Goal: Information Seeking & Learning: Learn about a topic

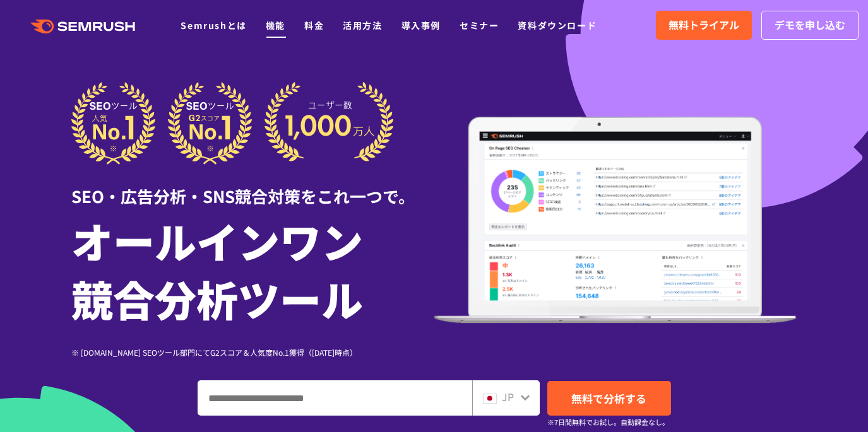
click at [282, 24] on link "機能" at bounding box center [276, 25] width 20 height 13
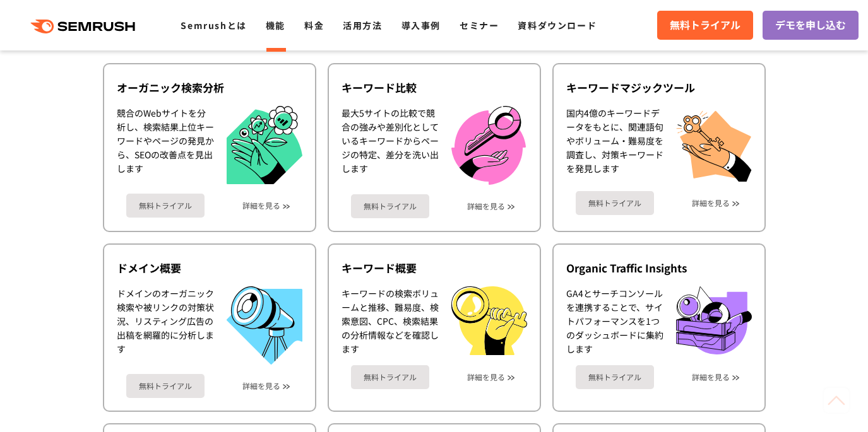
scroll to position [354, 0]
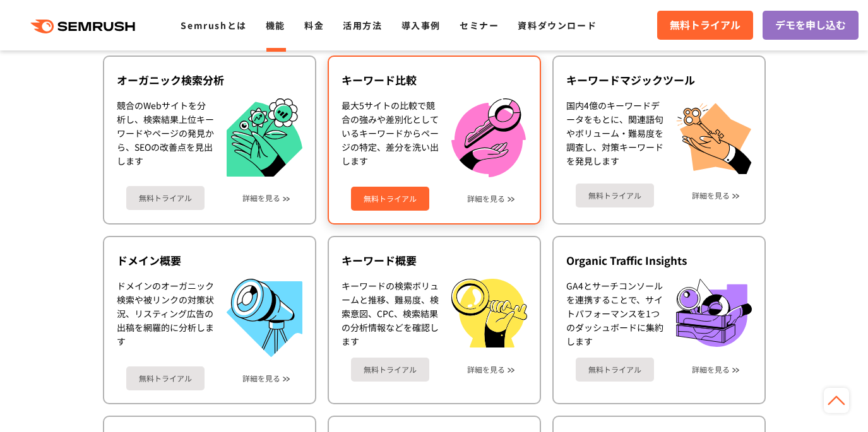
click at [388, 189] on link "無料トライアル" at bounding box center [390, 199] width 78 height 24
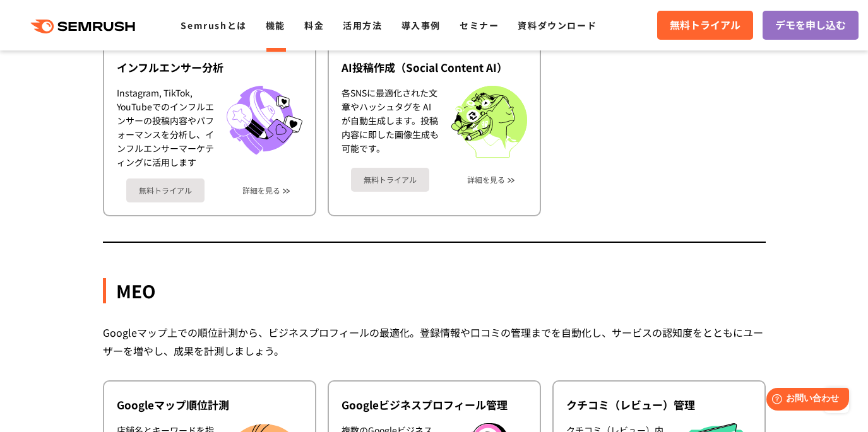
scroll to position [2942, 0]
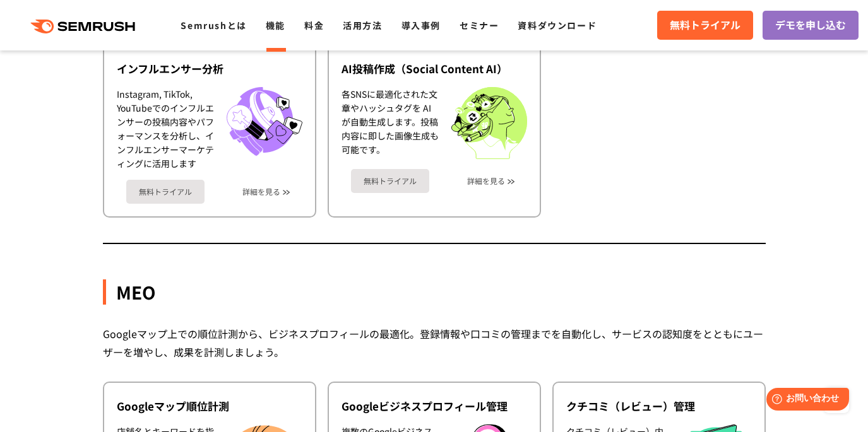
click at [272, 23] on link "機能" at bounding box center [276, 25] width 20 height 13
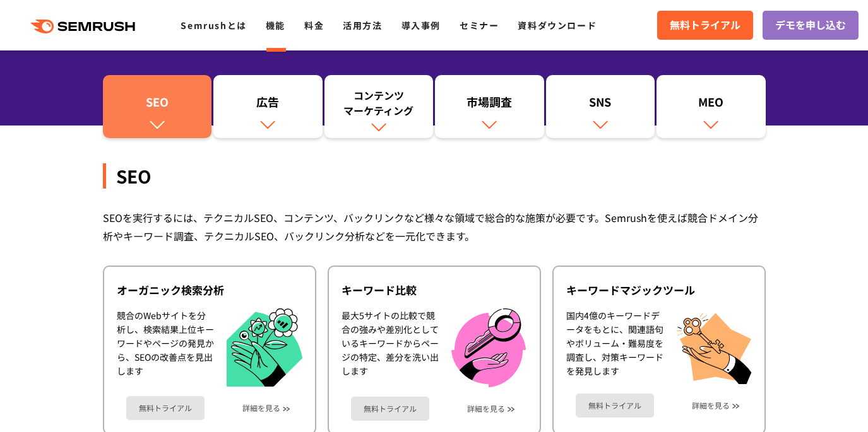
click at [182, 122] on link "SEO" at bounding box center [157, 106] width 109 height 63
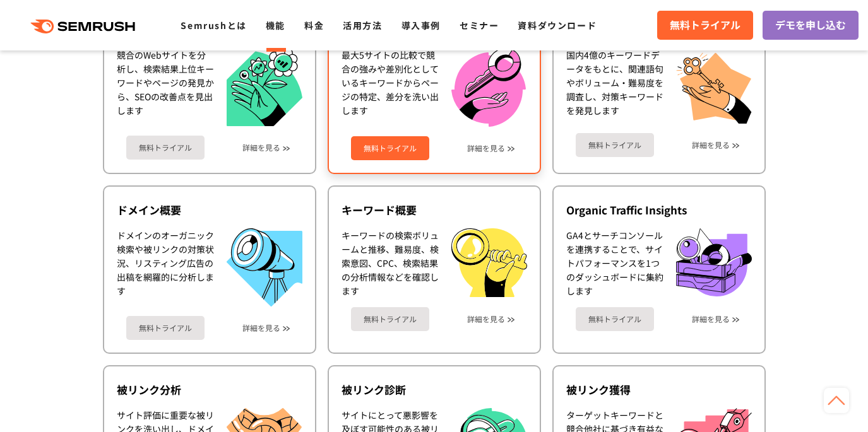
scroll to position [435, 0]
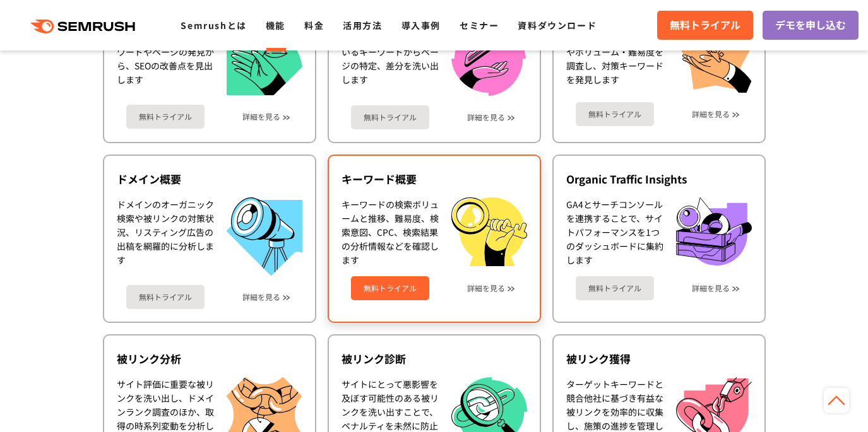
click at [383, 277] on link "無料トライアル" at bounding box center [390, 288] width 78 height 24
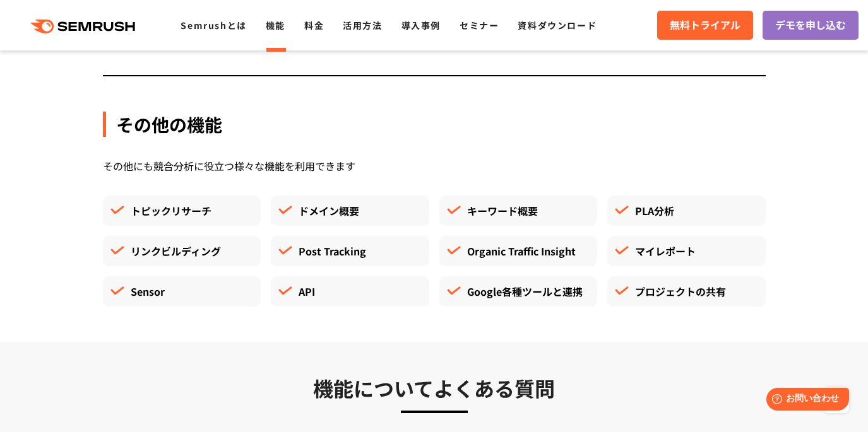
scroll to position [3575, 0]
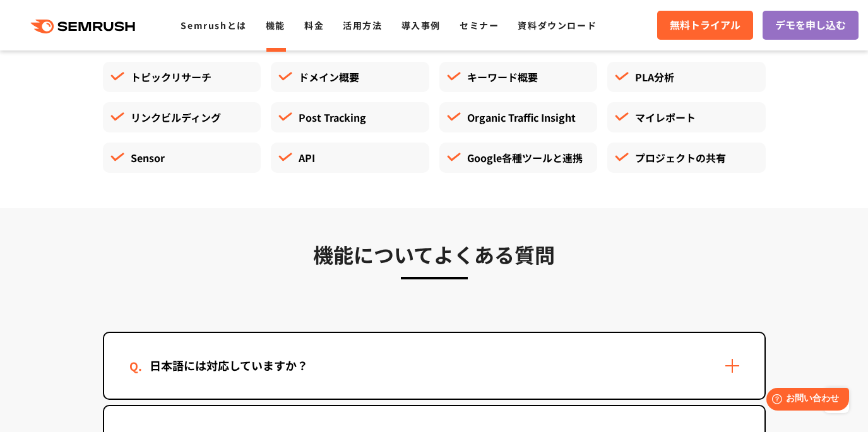
click at [318, 85] on div "ドメイン概要" at bounding box center [350, 77] width 158 height 30
click at [323, 81] on div "ドメイン概要" at bounding box center [350, 77] width 158 height 30
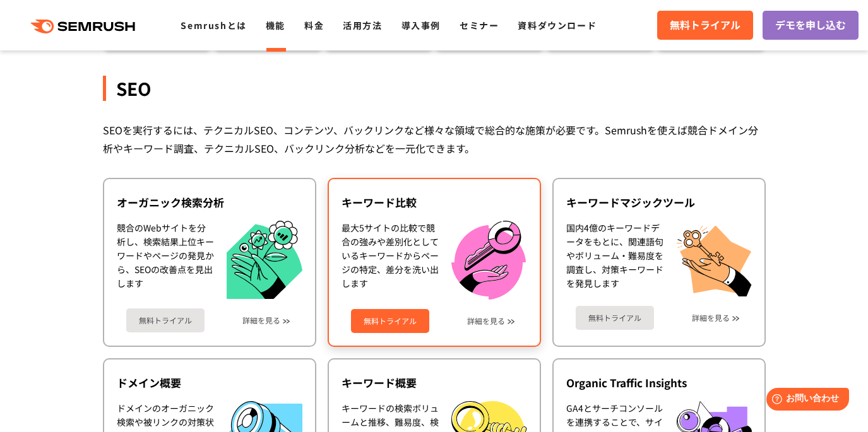
scroll to position [301, 0]
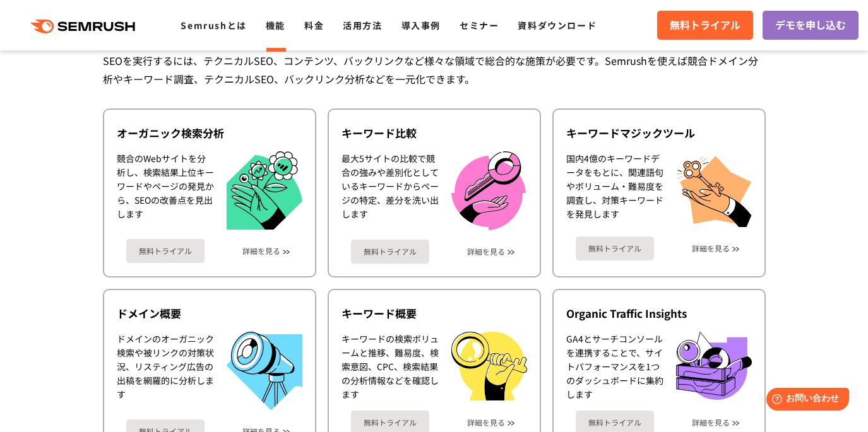
click at [357, 42] on div ".cls {fill: #FF642D;} .cls {fill: #FF642D;} Semrushとは 機能 料金 活用方法 導入事例 セミナー 資料ダウ…" at bounding box center [434, 25] width 868 height 38
click at [361, 24] on link "活用方法" at bounding box center [362, 25] width 39 height 13
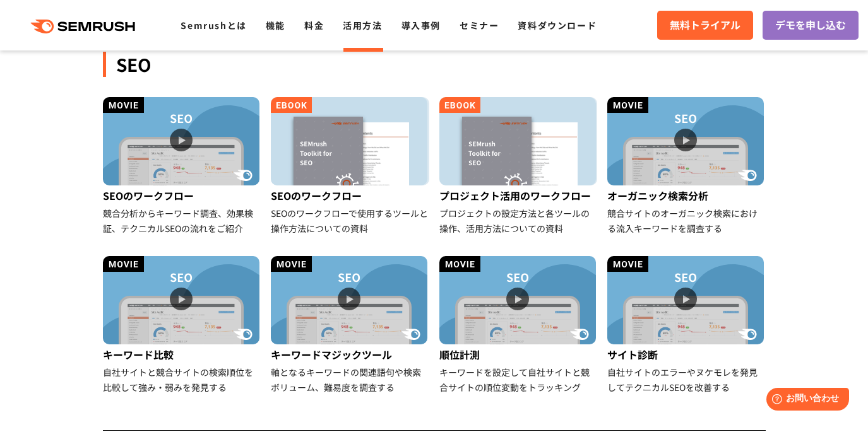
scroll to position [481, 0]
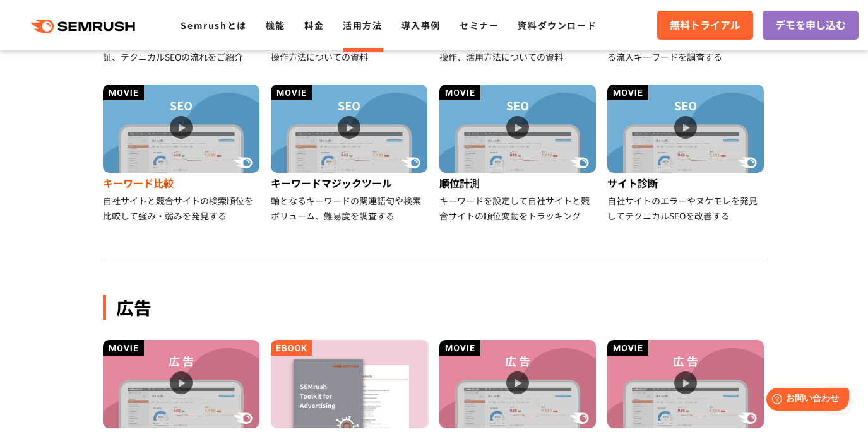
click at [209, 156] on img at bounding box center [181, 129] width 156 height 88
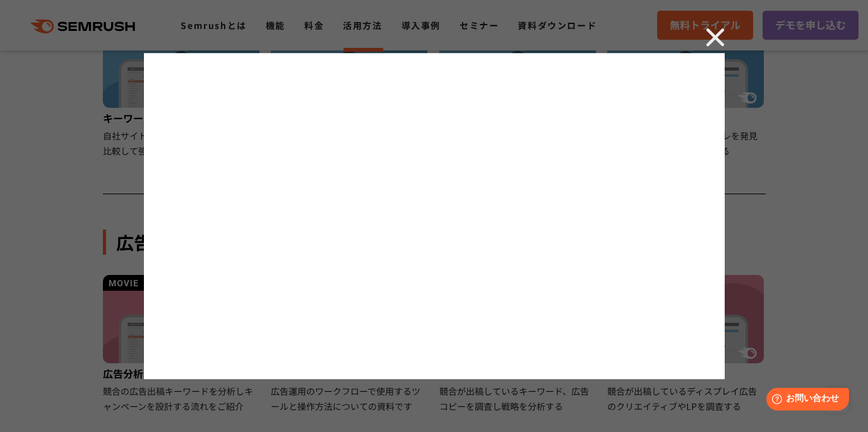
scroll to position [603, 0]
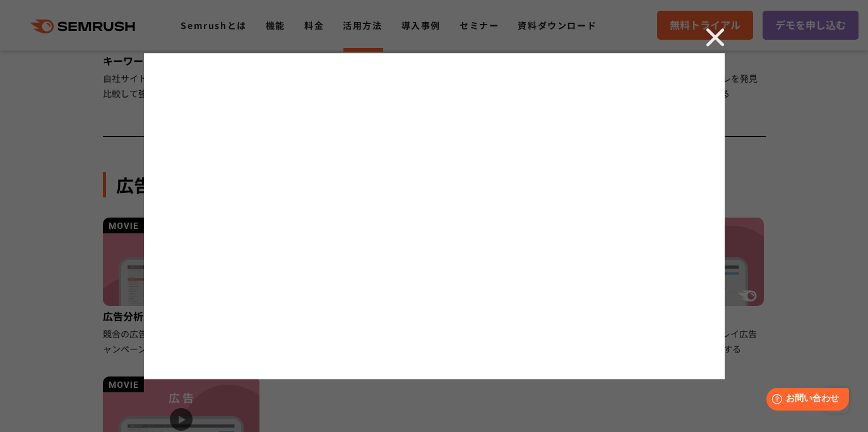
click at [714, 37] on img at bounding box center [714, 37] width 19 height 19
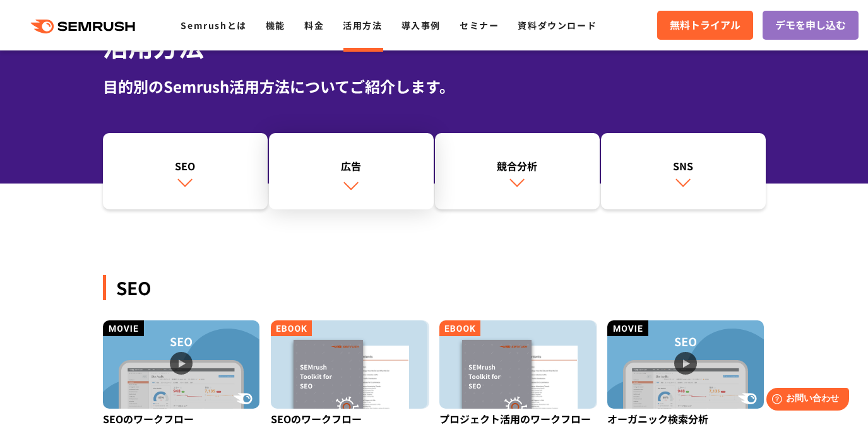
scroll to position [0, 0]
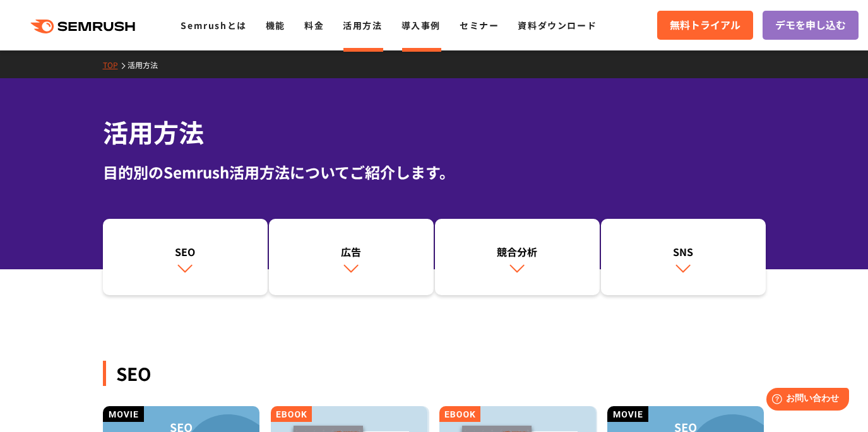
click at [411, 21] on link "導入事例" at bounding box center [420, 25] width 39 height 13
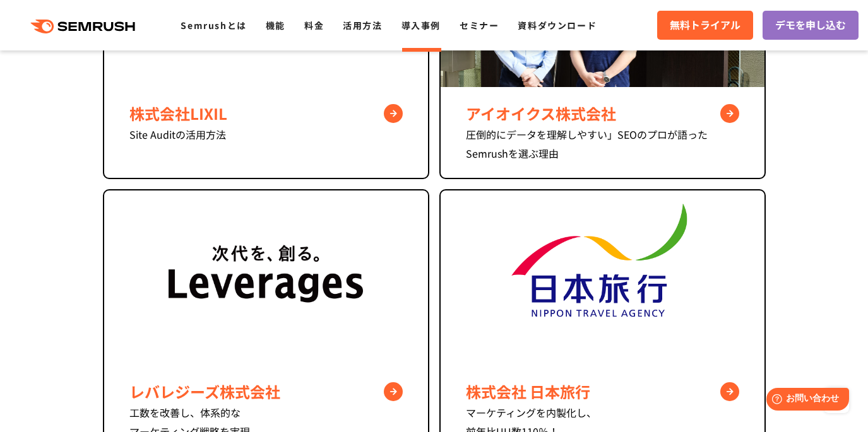
scroll to position [989, 0]
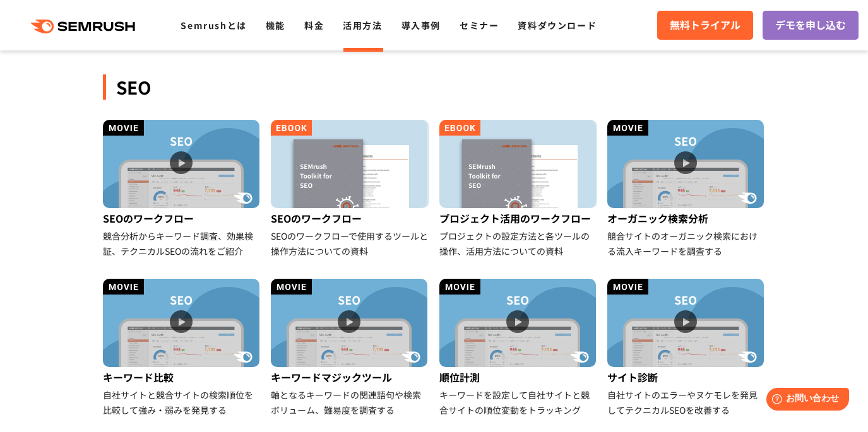
scroll to position [341, 0]
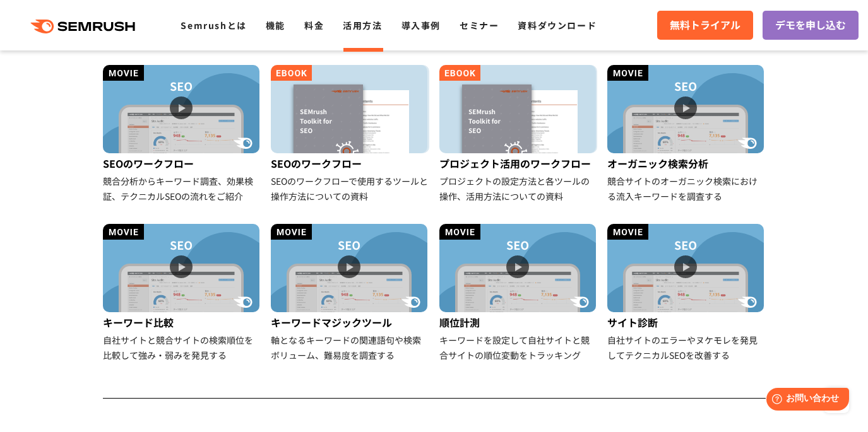
click at [264, 27] on ul "Semrushとは 機能 料金 活用方法 導入事例 セミナー 資料ダウンロード" at bounding box center [397, 25] width 435 height 16
click at [272, 26] on link "機能" at bounding box center [276, 25] width 20 height 13
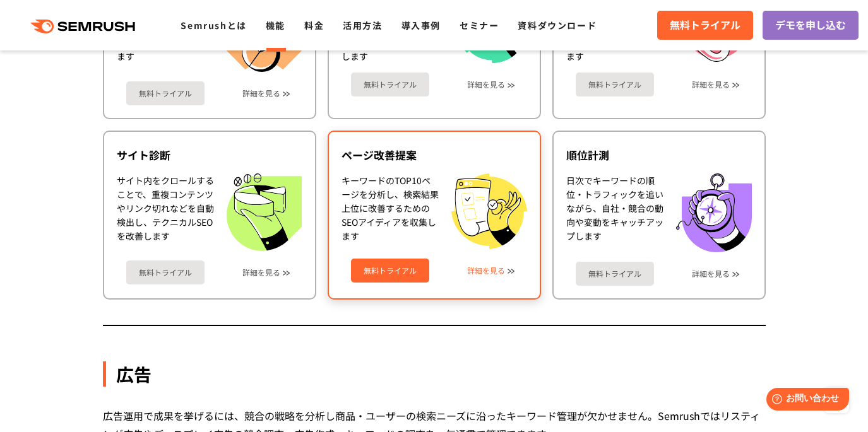
click at [493, 266] on link "詳細を見る" at bounding box center [486, 270] width 38 height 9
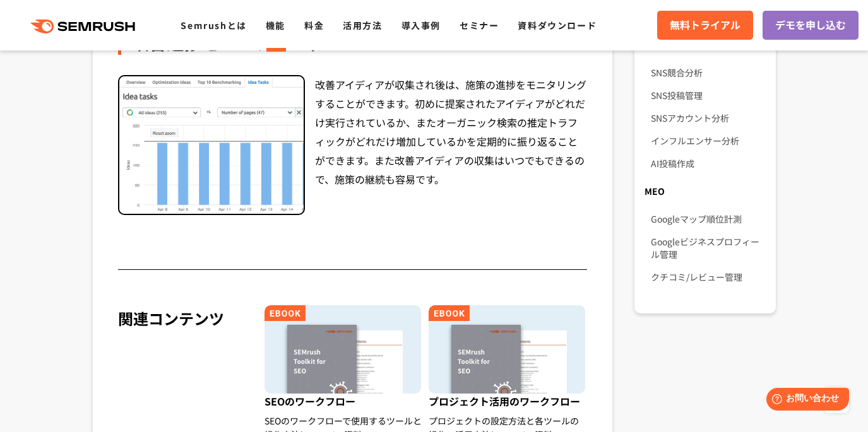
scroll to position [1071, 0]
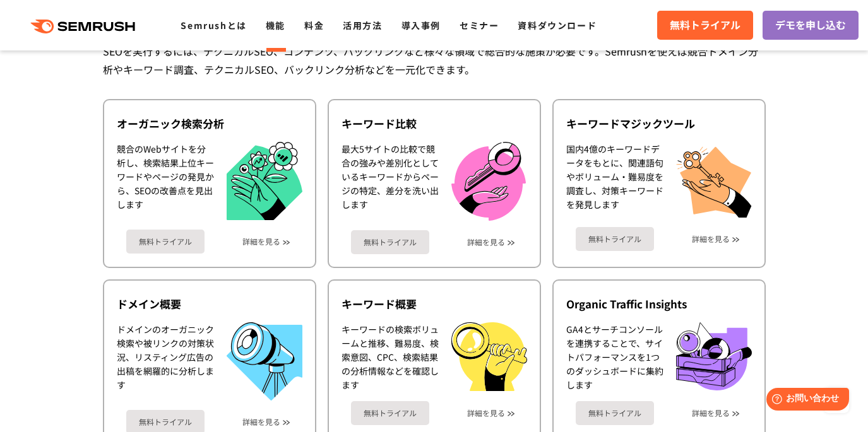
scroll to position [281, 0]
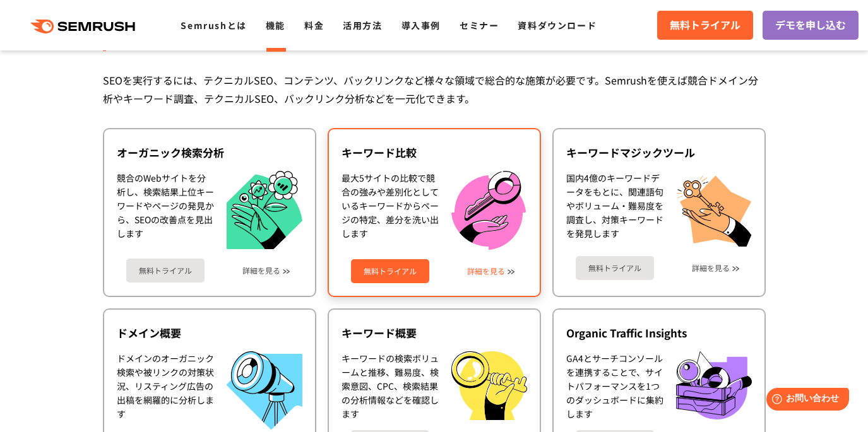
click at [483, 267] on link "詳細を見る" at bounding box center [486, 271] width 38 height 9
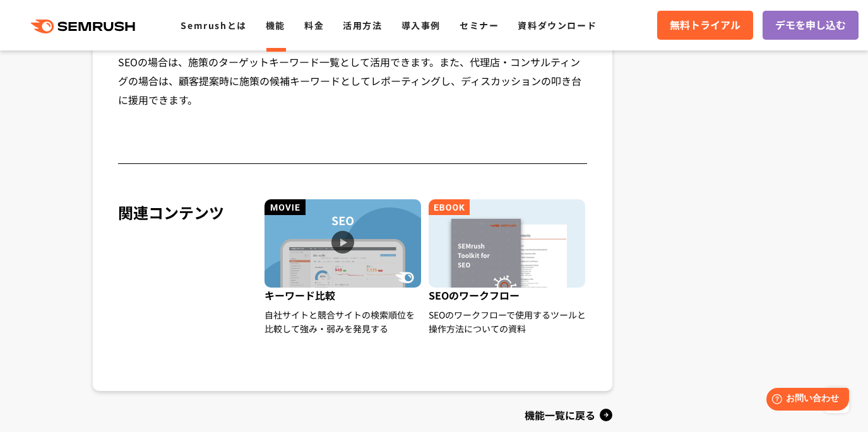
scroll to position [1282, 0]
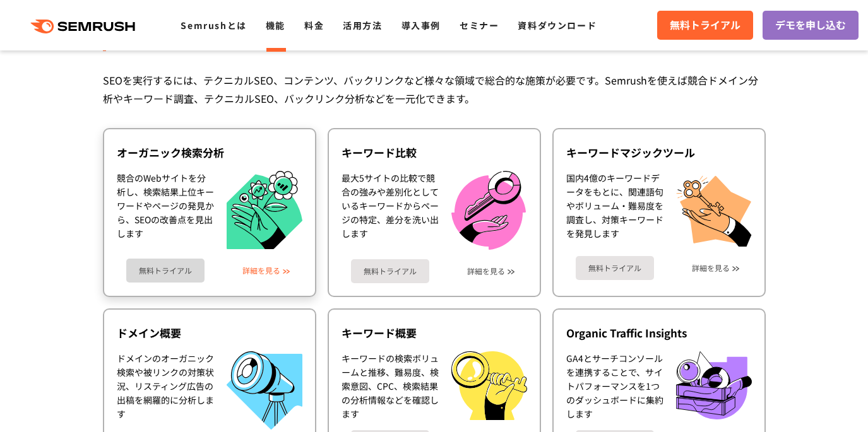
click at [264, 275] on link "詳細を見る" at bounding box center [261, 270] width 38 height 9
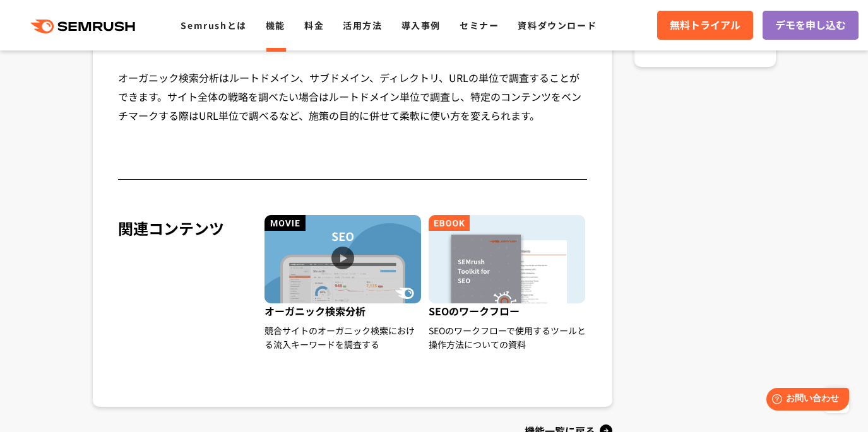
scroll to position [1076, 0]
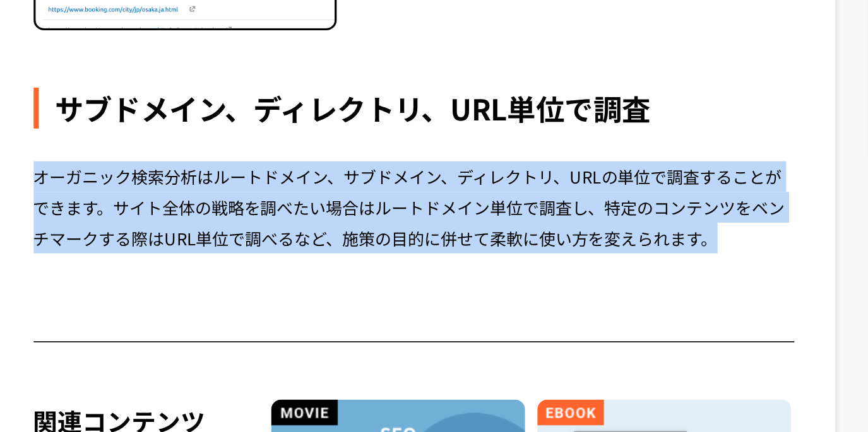
drag, startPoint x: 116, startPoint y: 192, endPoint x: 161, endPoint y: 248, distance: 71.8
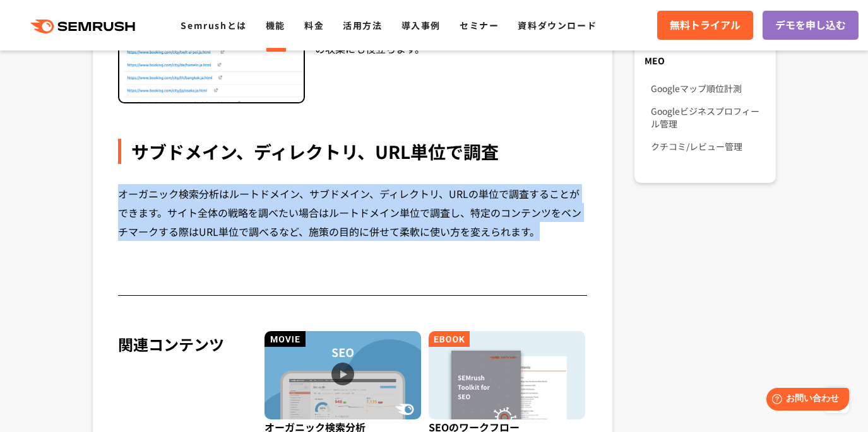
click at [149, 208] on div "オーガニック検索分析はルートドメイン、サブドメイン、ディレクトリ、URLの単位で調査することができます。サイト全体の戦略を調べたい場合はルートドメイン単位で調…" at bounding box center [352, 212] width 469 height 57
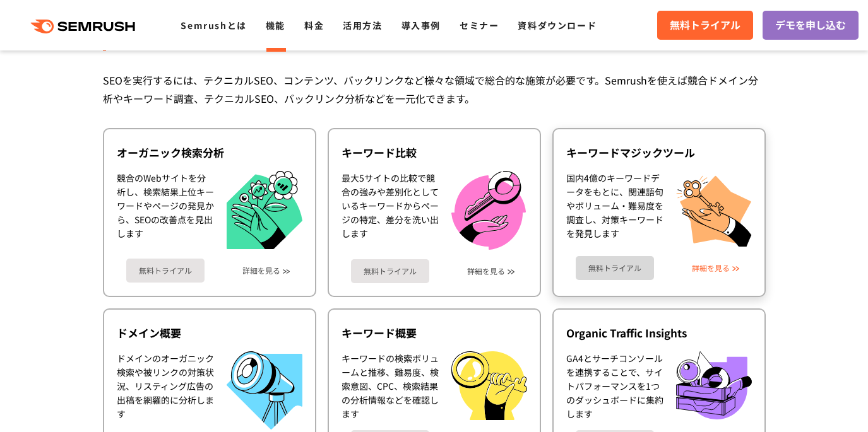
click at [701, 264] on link "詳細を見る" at bounding box center [711, 268] width 38 height 9
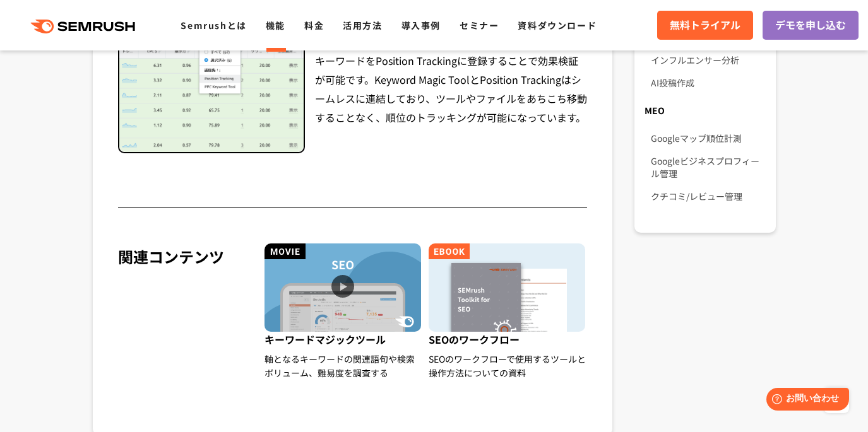
scroll to position [1073, 0]
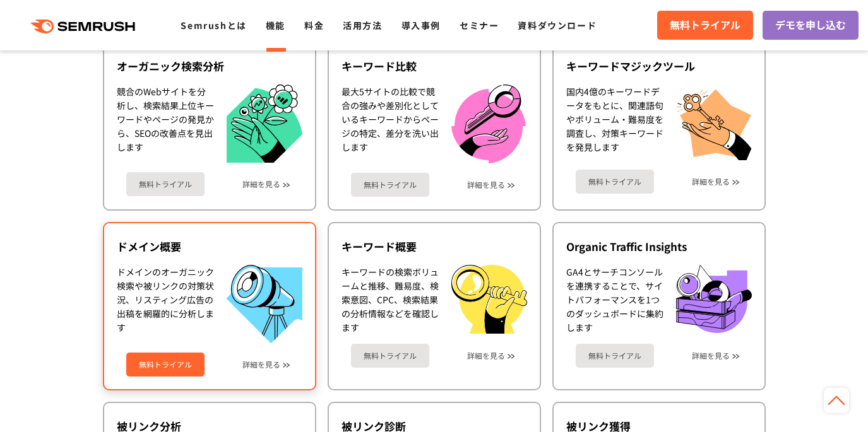
scroll to position [379, 0]
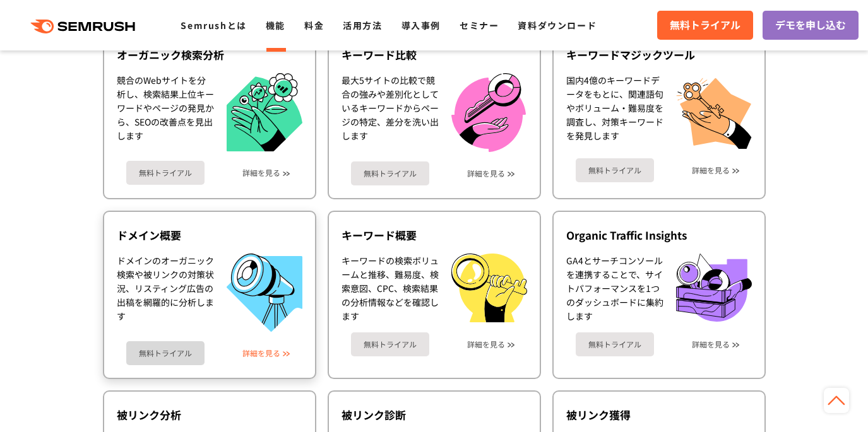
click at [270, 355] on link "詳細を見る" at bounding box center [261, 353] width 38 height 9
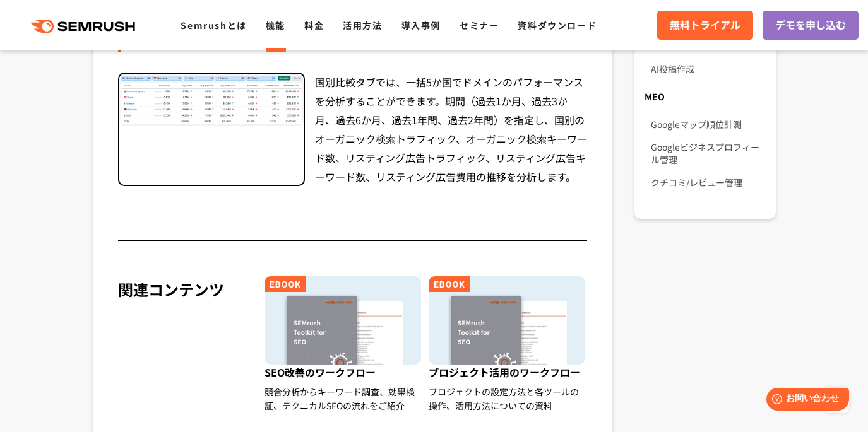
scroll to position [1112, 0]
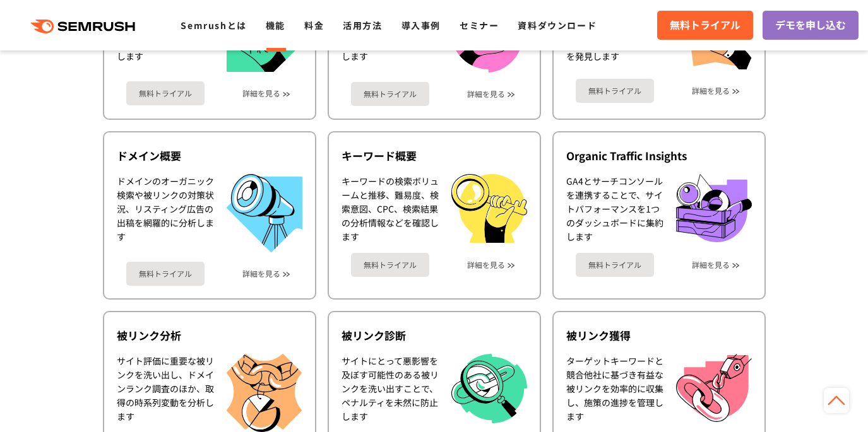
scroll to position [466, 0]
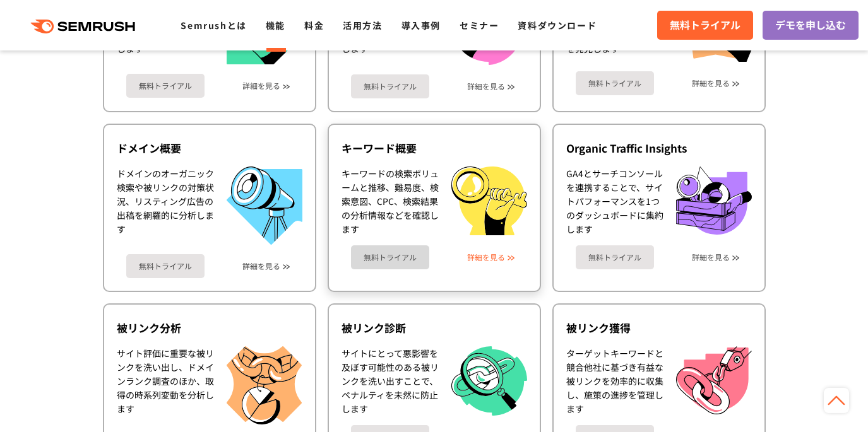
click at [490, 253] on link "詳細を見る" at bounding box center [486, 257] width 38 height 9
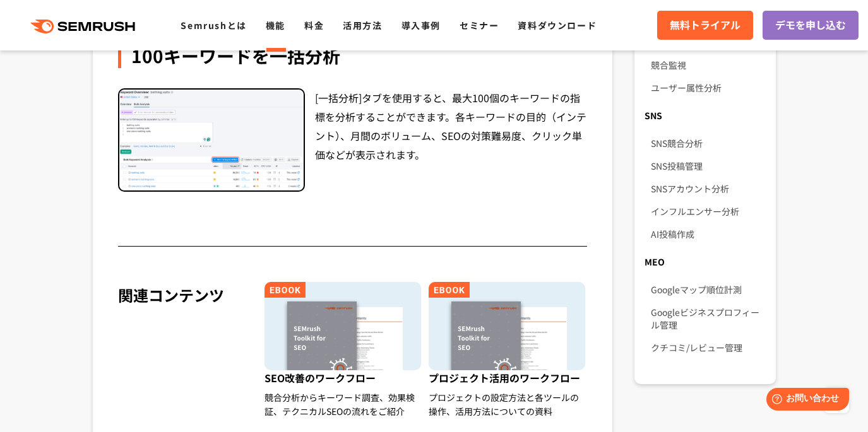
scroll to position [944, 0]
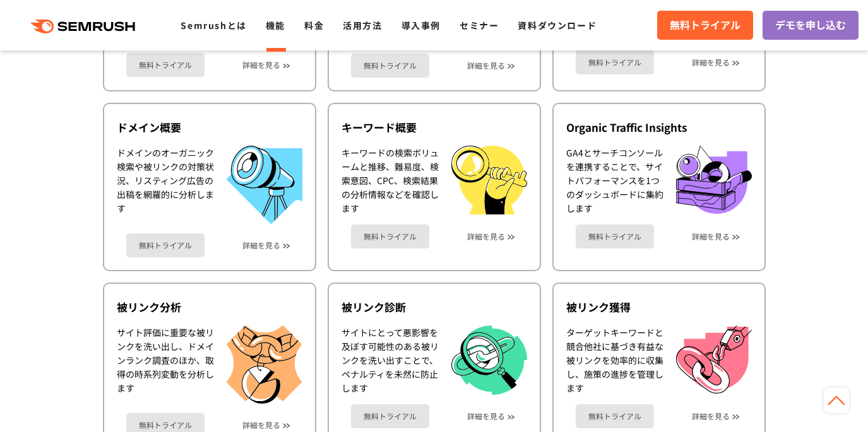
scroll to position [493, 0]
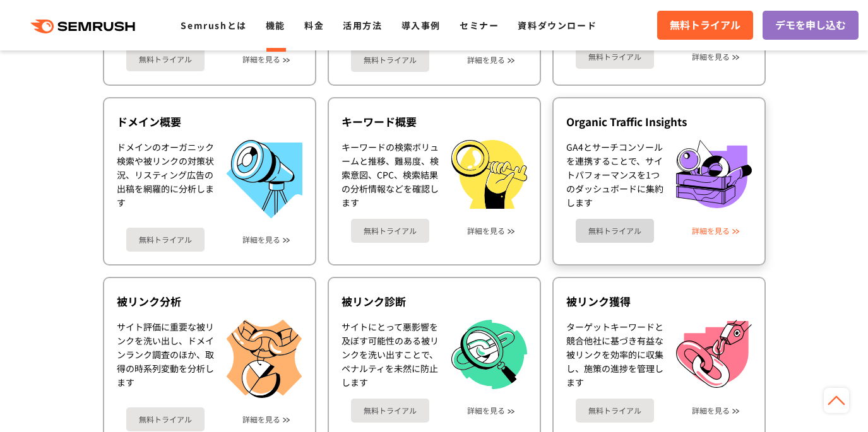
click at [719, 232] on link "詳細を見る" at bounding box center [711, 231] width 38 height 9
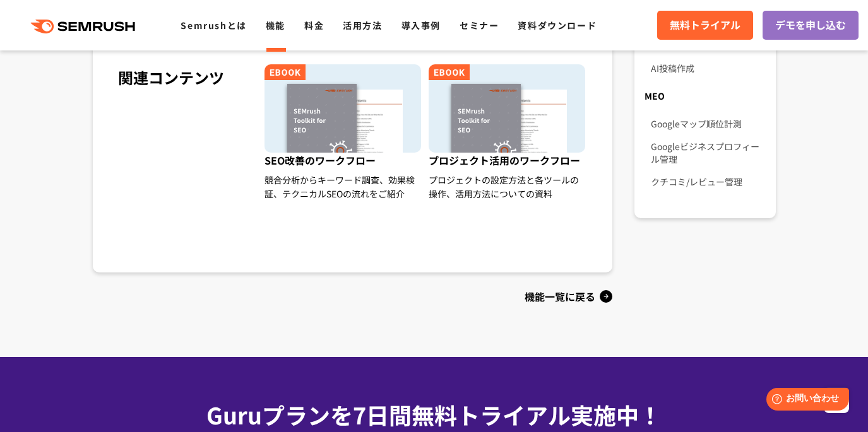
scroll to position [1101, 0]
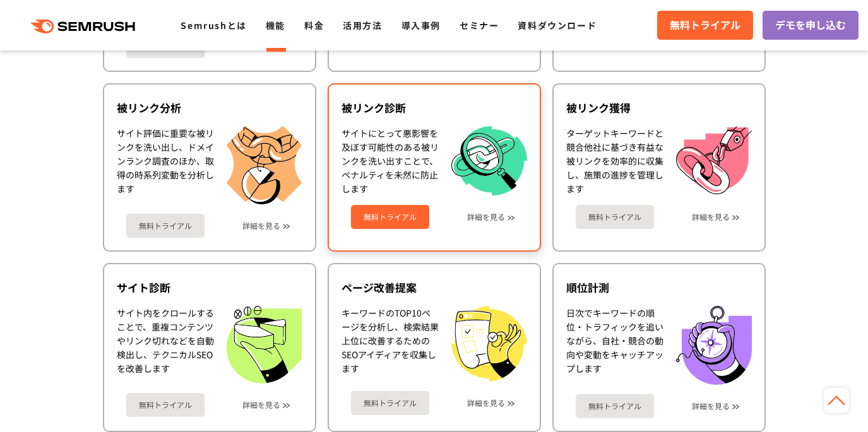
scroll to position [773, 0]
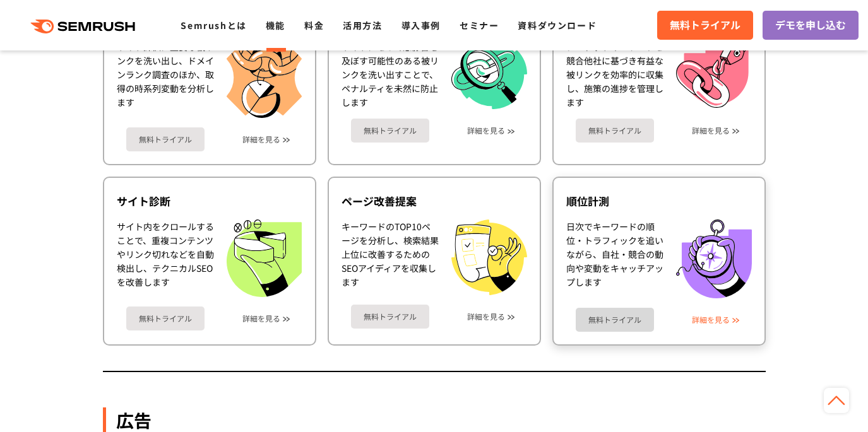
click at [712, 323] on link "詳細を見る" at bounding box center [711, 319] width 38 height 9
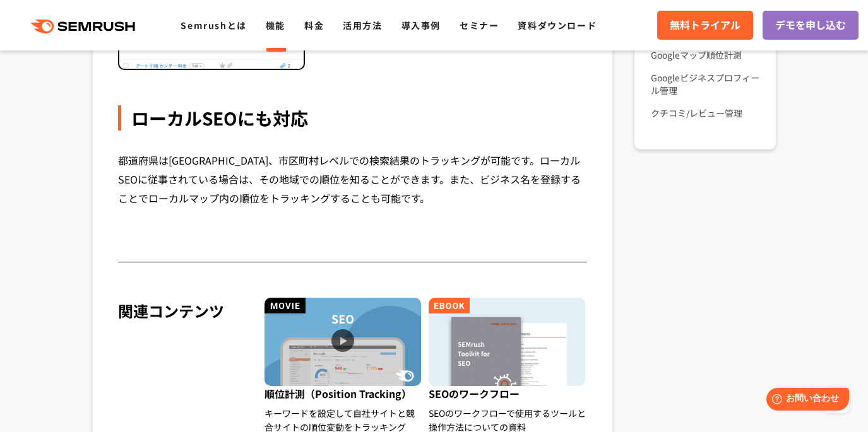
scroll to position [1343, 0]
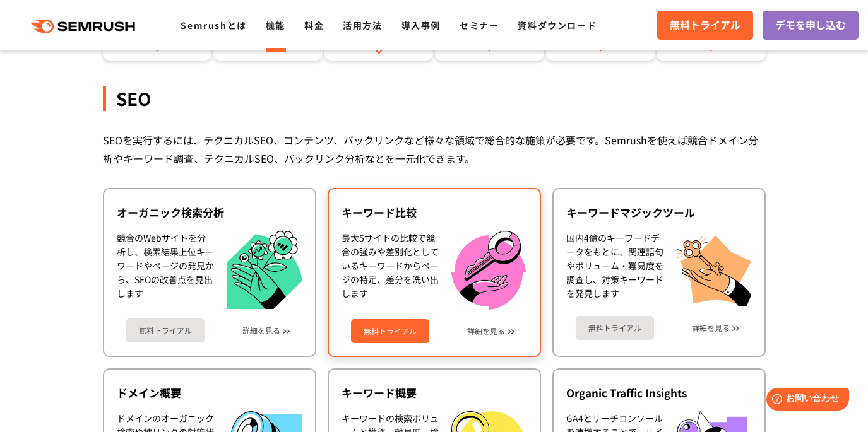
scroll to position [91, 0]
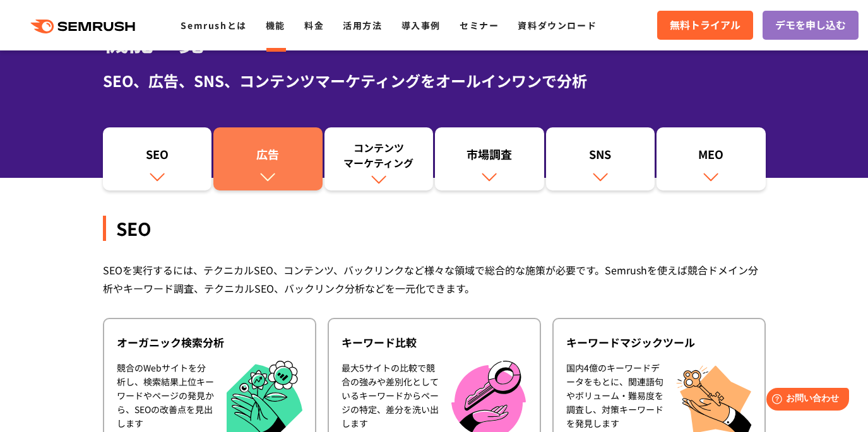
click at [283, 176] on link "広告" at bounding box center [267, 158] width 109 height 63
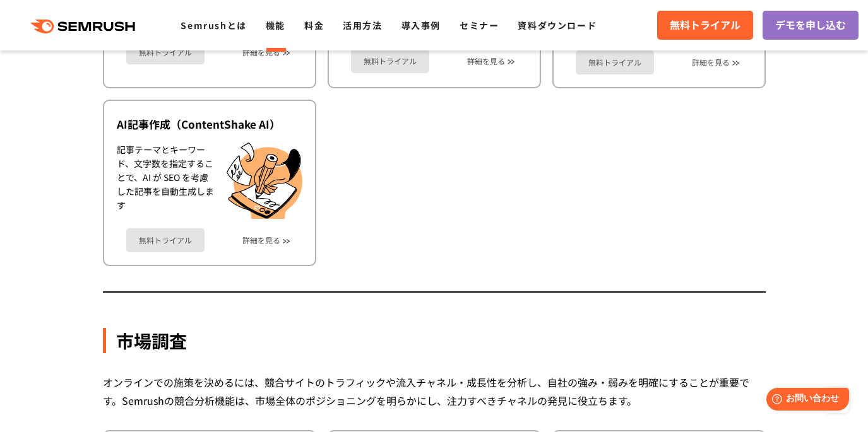
scroll to position [1767, 0]
